Goal: Task Accomplishment & Management: Manage account settings

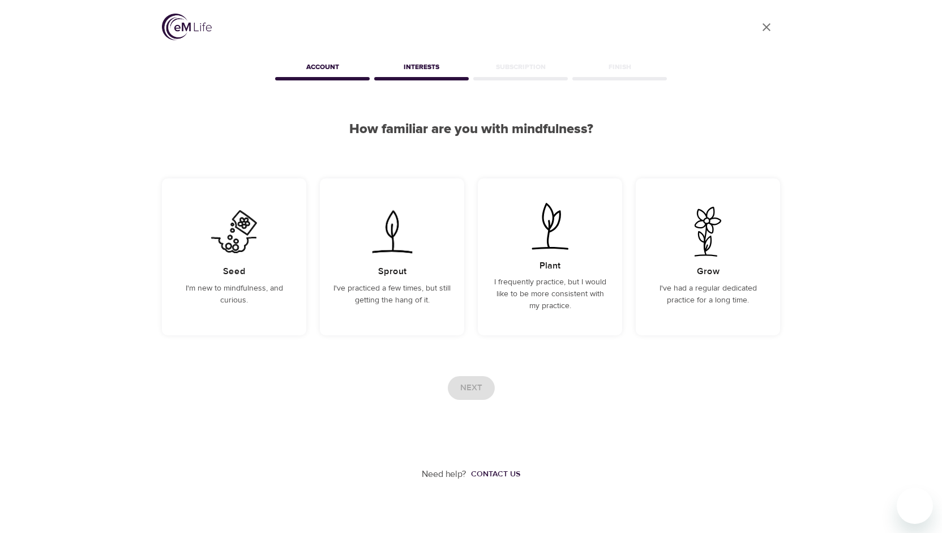
click at [326, 65] on div "Account" at bounding box center [322, 69] width 99 height 23
click at [334, 67] on div "Account" at bounding box center [322, 69] width 99 height 23
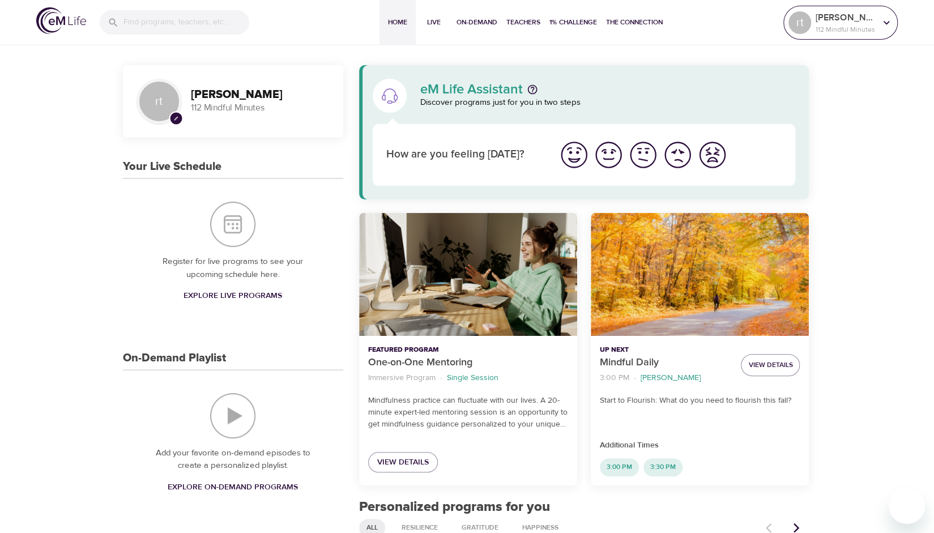
click at [886, 16] on icon at bounding box center [886, 22] width 12 height 12
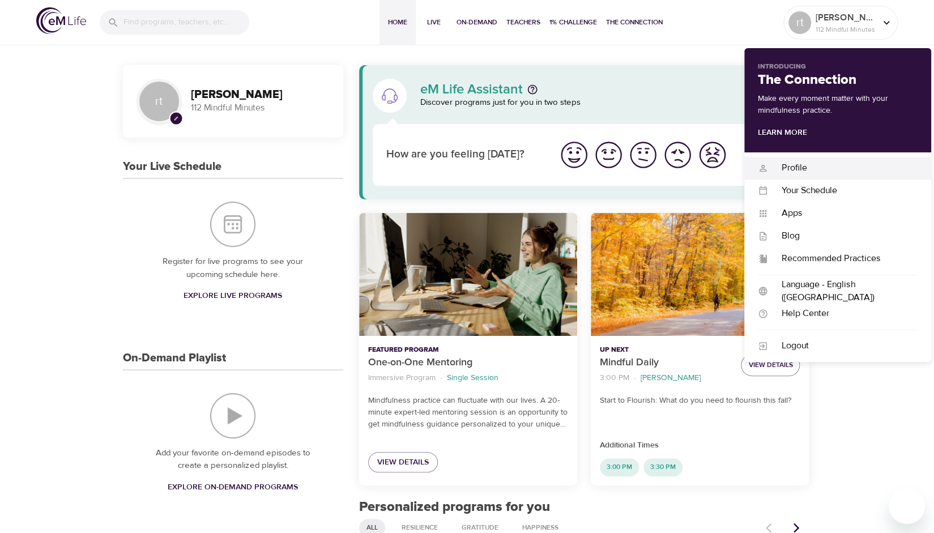
click at [808, 165] on div "Profile" at bounding box center [842, 167] width 149 height 13
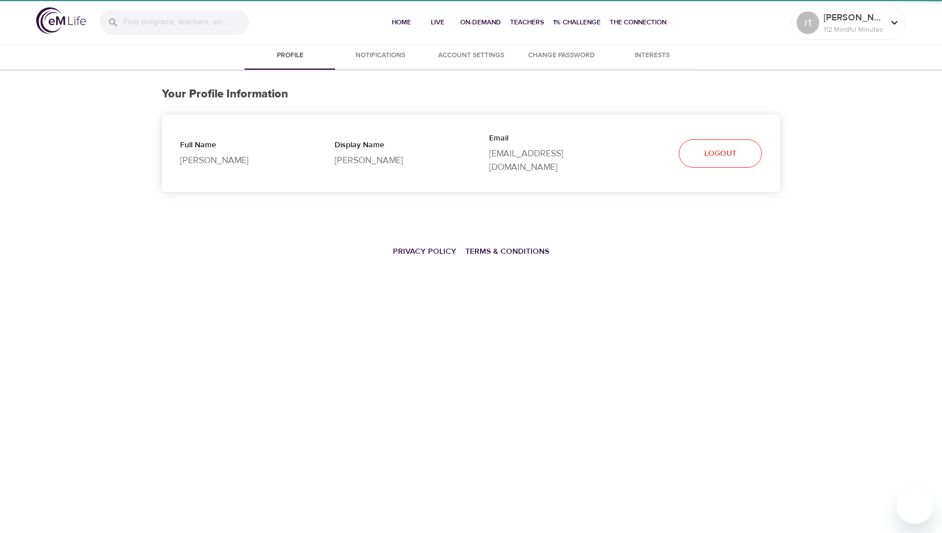
select select "10"
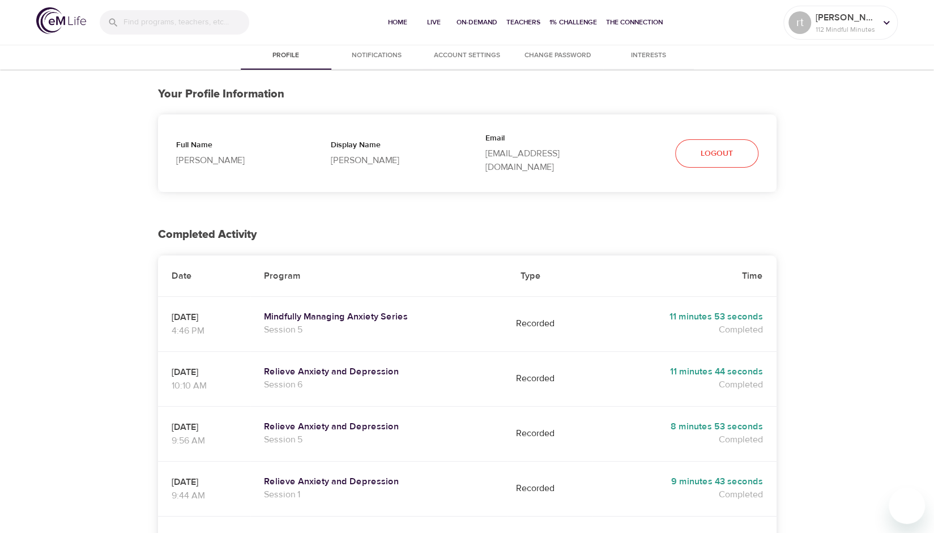
click at [473, 53] on span "Account Settings" at bounding box center [467, 56] width 77 height 12
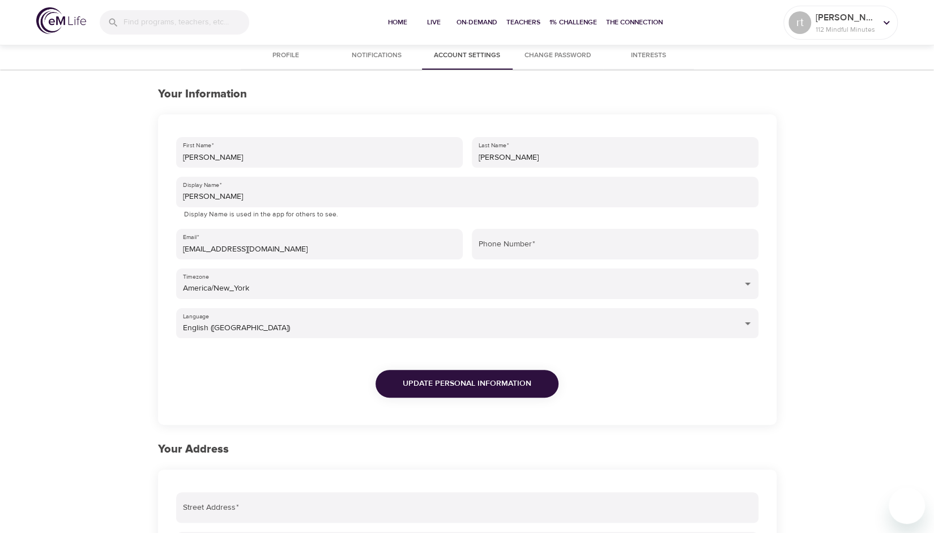
click at [287, 55] on span "Profile" at bounding box center [285, 56] width 77 height 12
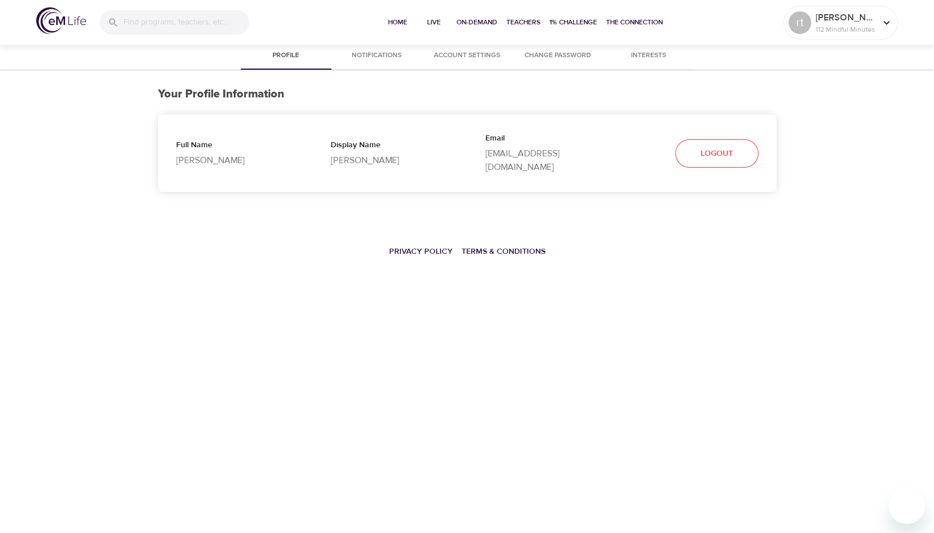
select select "10"
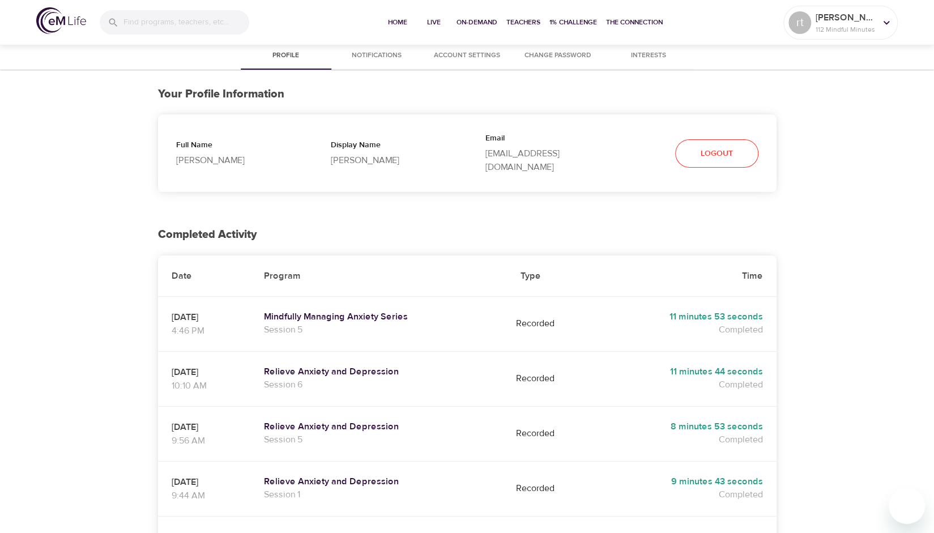
click at [480, 54] on span "Account Settings" at bounding box center [467, 56] width 77 height 12
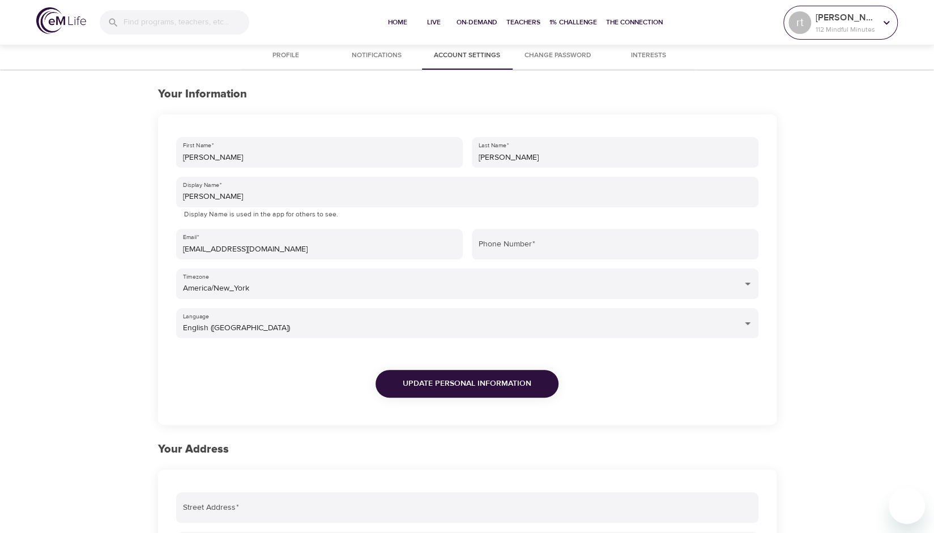
click at [886, 27] on icon at bounding box center [886, 22] width 12 height 12
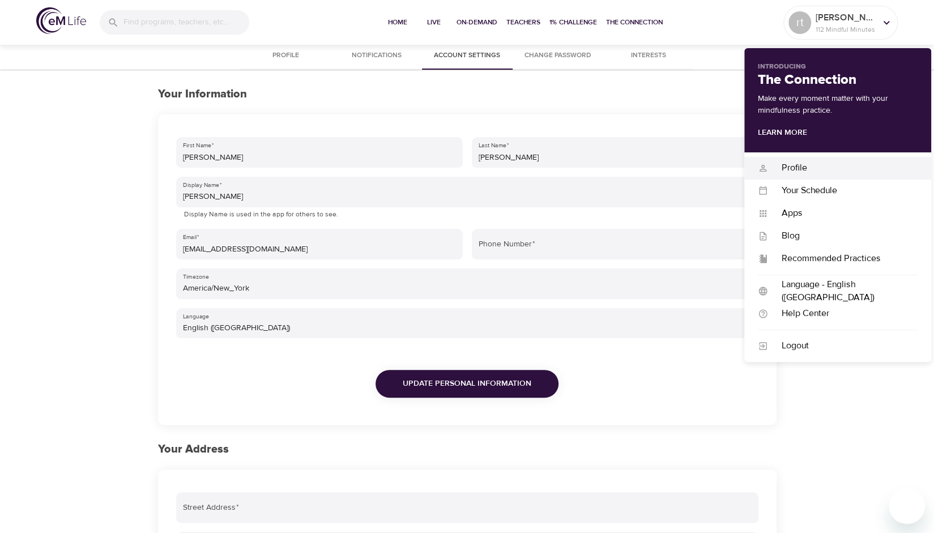
click at [797, 169] on div "Profile" at bounding box center [842, 167] width 149 height 13
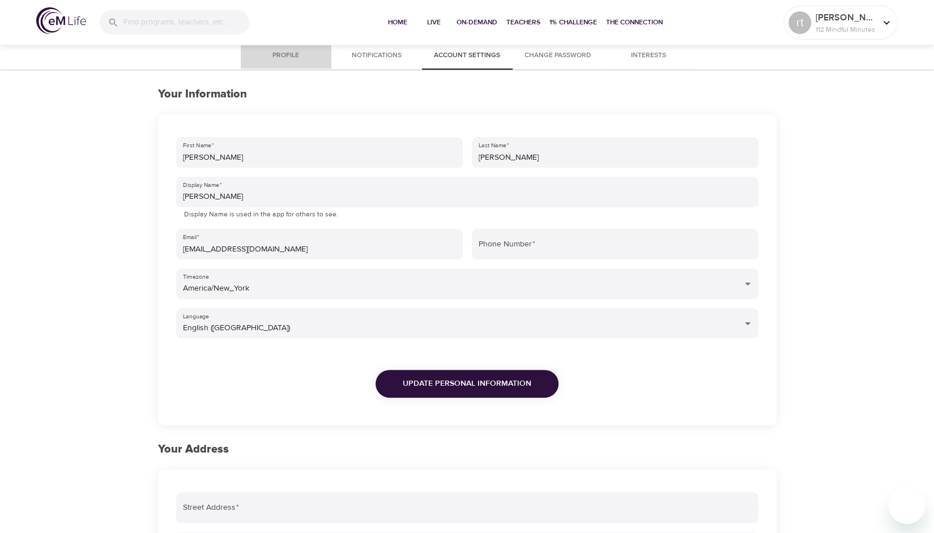
click at [287, 54] on span "Profile" at bounding box center [285, 56] width 77 height 12
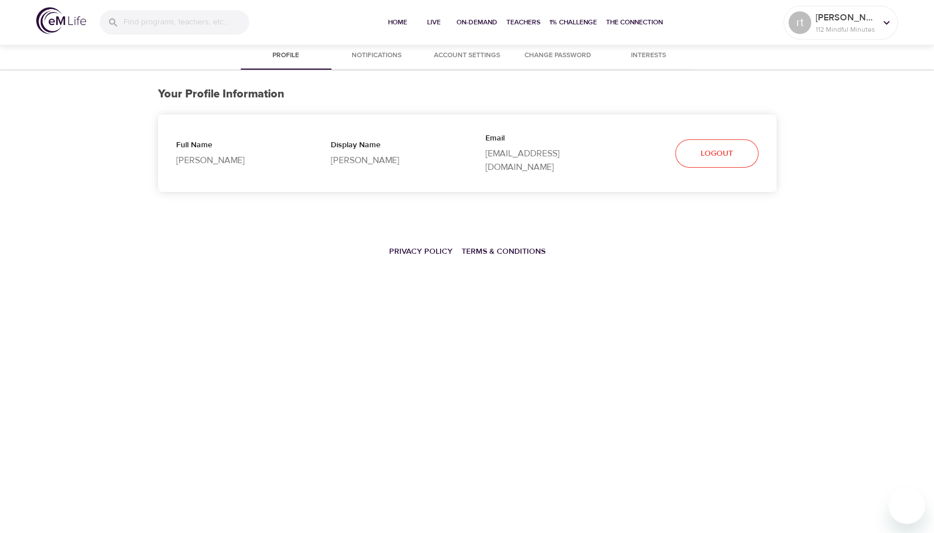
select select "10"
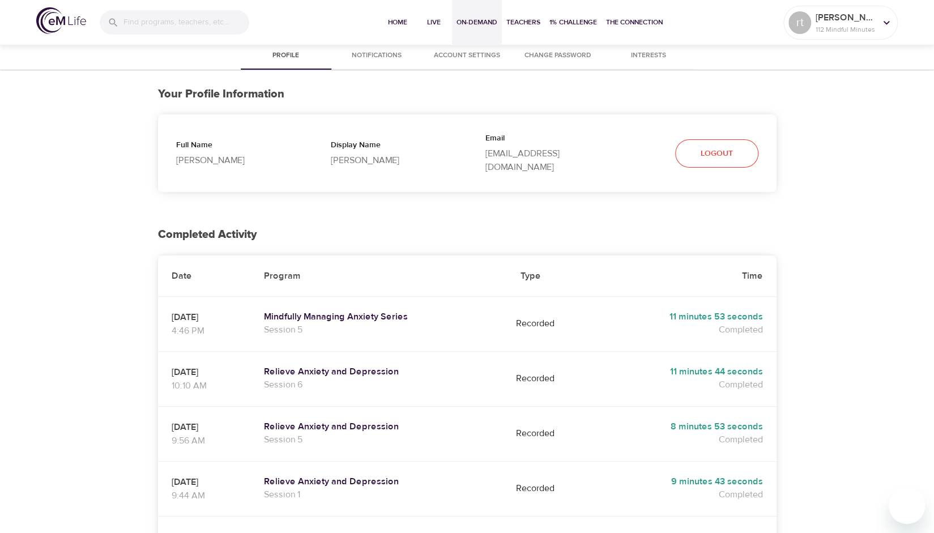
click at [479, 28] on button "On-Demand" at bounding box center [477, 22] width 50 height 45
